Goal: Go to known website: Access a specific website the user already knows

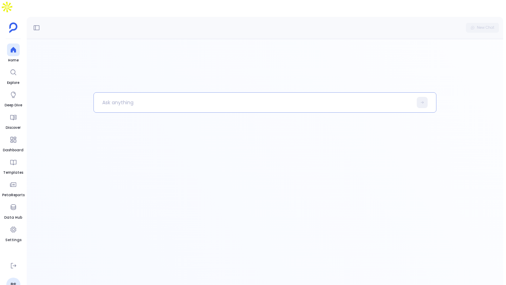
click at [189, 93] on p at bounding box center [253, 102] width 319 height 18
click at [12, 262] on icon at bounding box center [13, 265] width 7 height 7
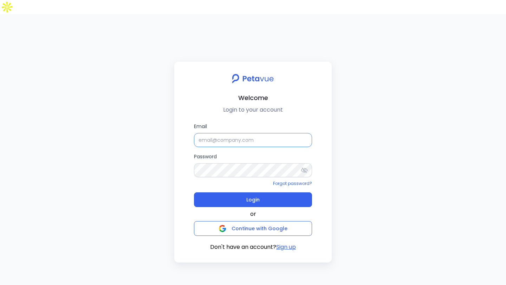
type input "Samuel Sunderaraj"
